Goal: Communication & Community: Share content

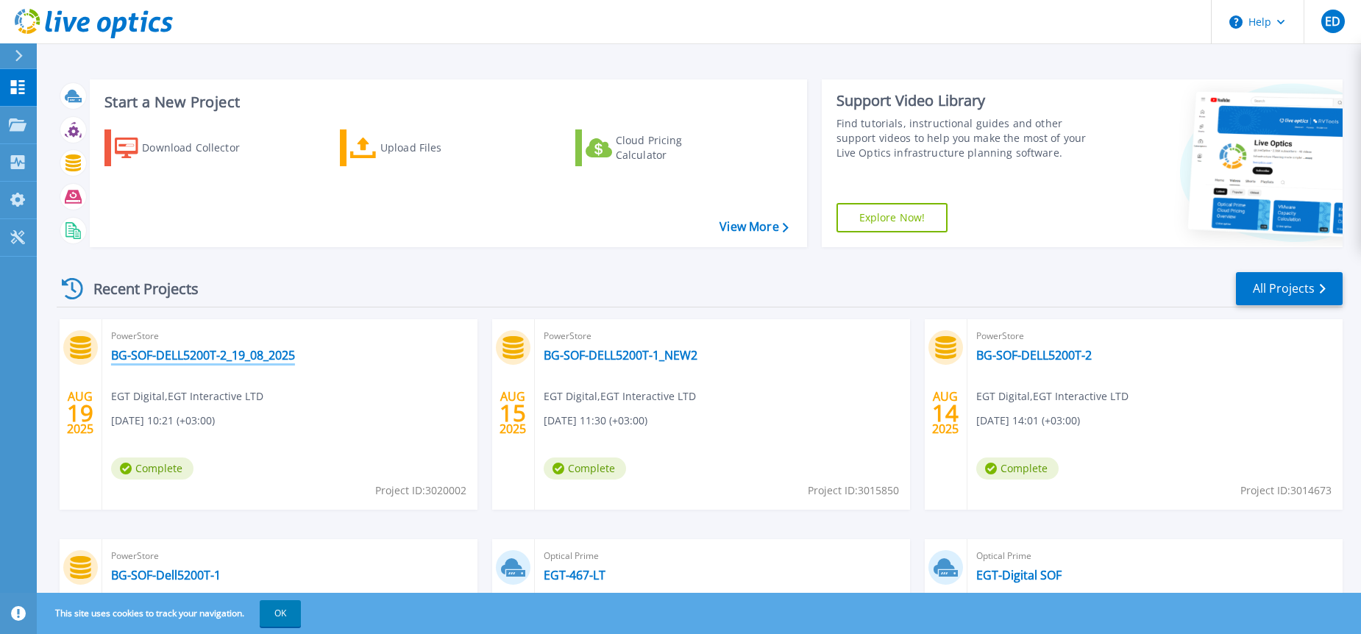
click at [266, 350] on link "BG-SOF-DELL5200T-2_19_08_2025" at bounding box center [203, 355] width 184 height 15
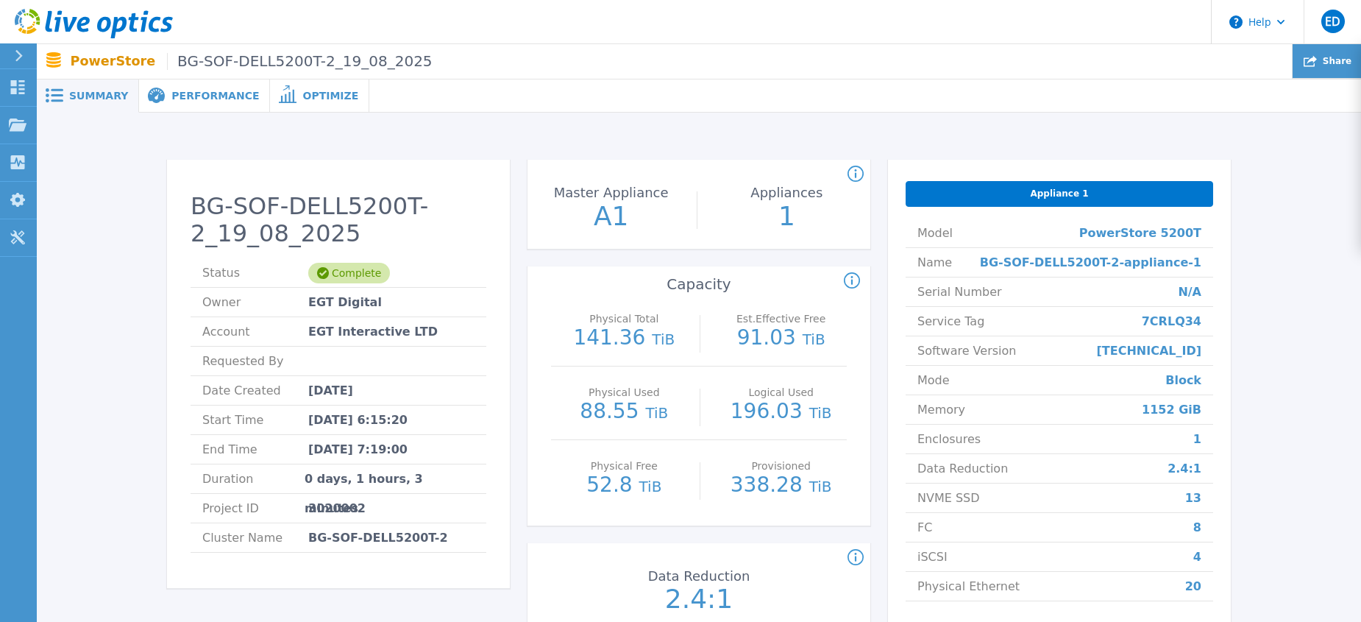
click at [1337, 60] on span "Share" at bounding box center [1337, 61] width 29 height 9
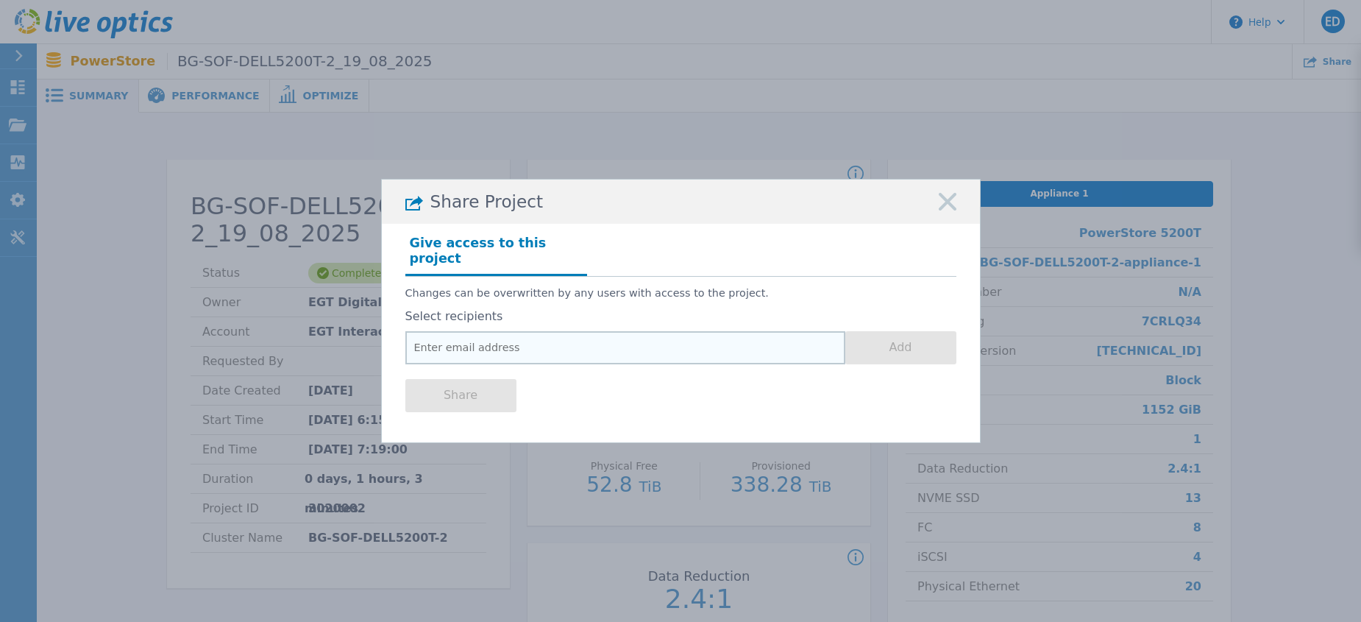
click at [491, 338] on input "email" at bounding box center [625, 347] width 440 height 33
click at [747, 341] on input "email" at bounding box center [625, 347] width 440 height 33
paste input "[EMAIL_ADDRESS][DOMAIN_NAME]"
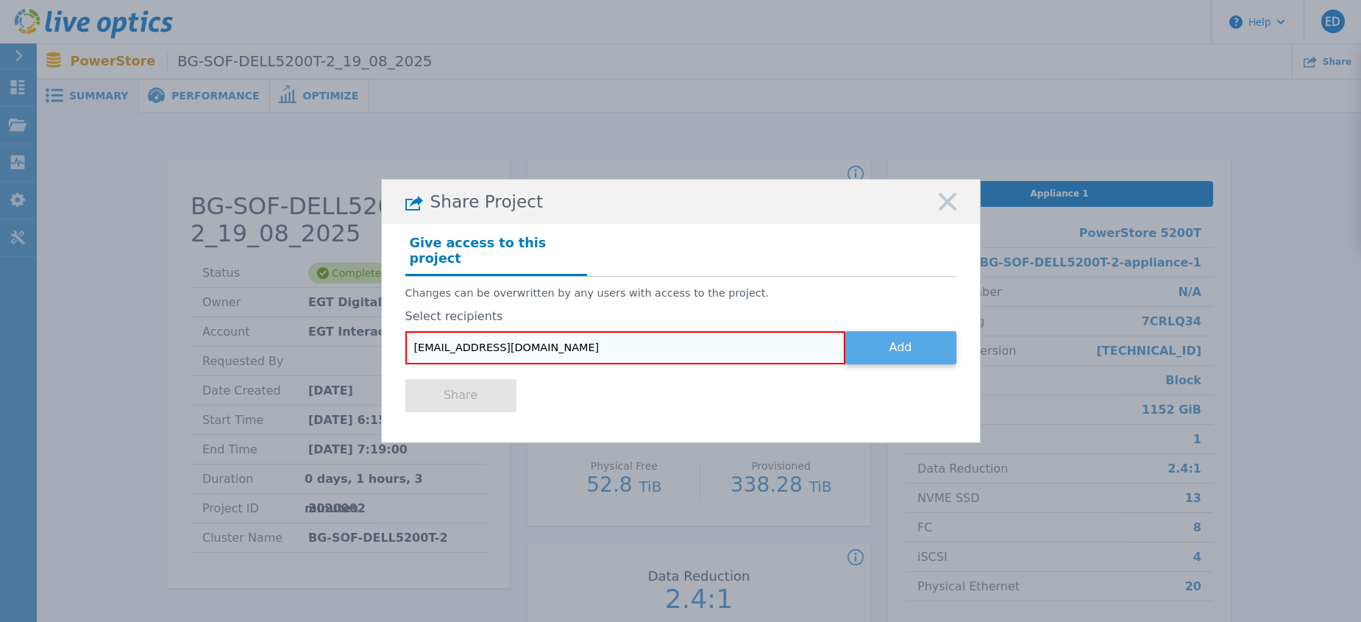
type input "Svetoslav.Tolev@dell.com"
click at [889, 344] on button "Add" at bounding box center [900, 347] width 111 height 33
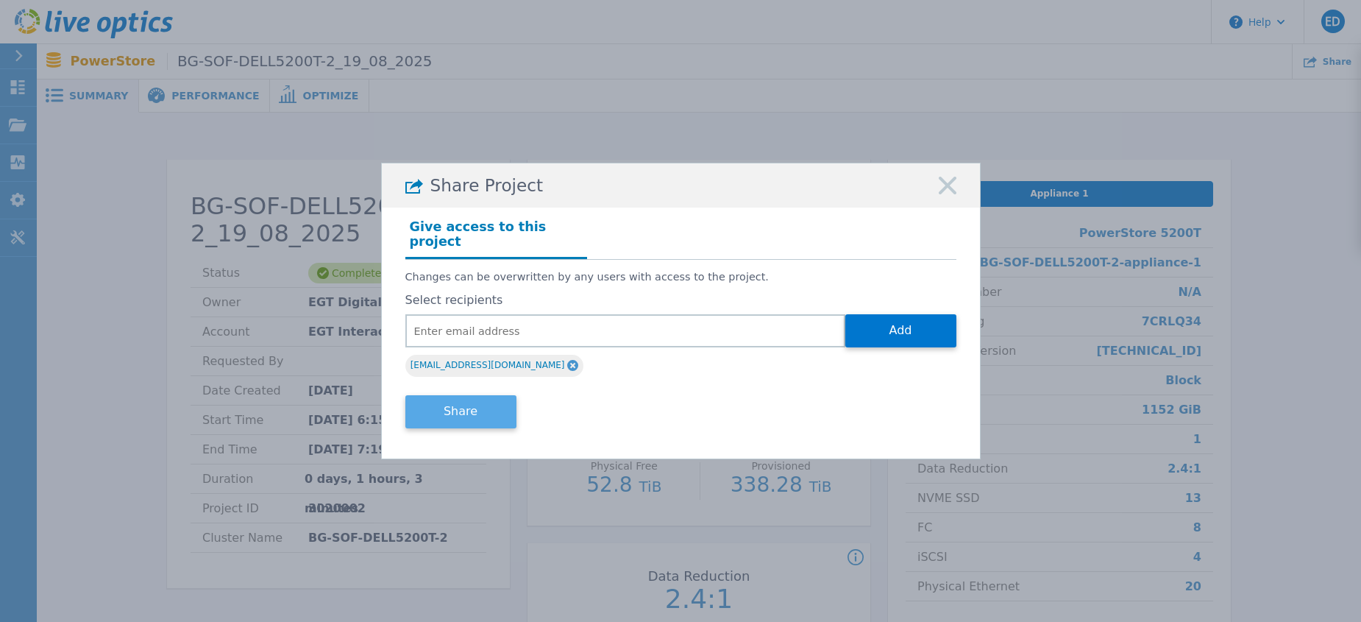
click at [445, 400] on button "Share" at bounding box center [460, 411] width 111 height 33
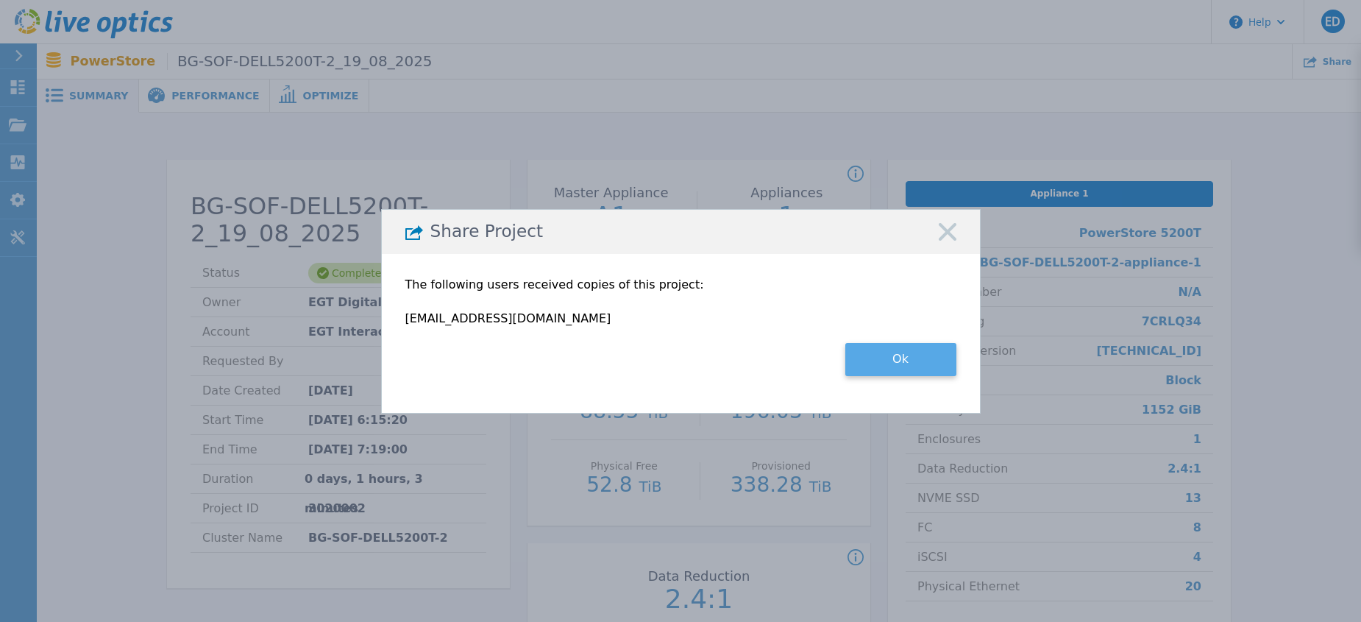
click at [859, 368] on button "Ok" at bounding box center [900, 359] width 111 height 33
